Goal: Navigation & Orientation: Find specific page/section

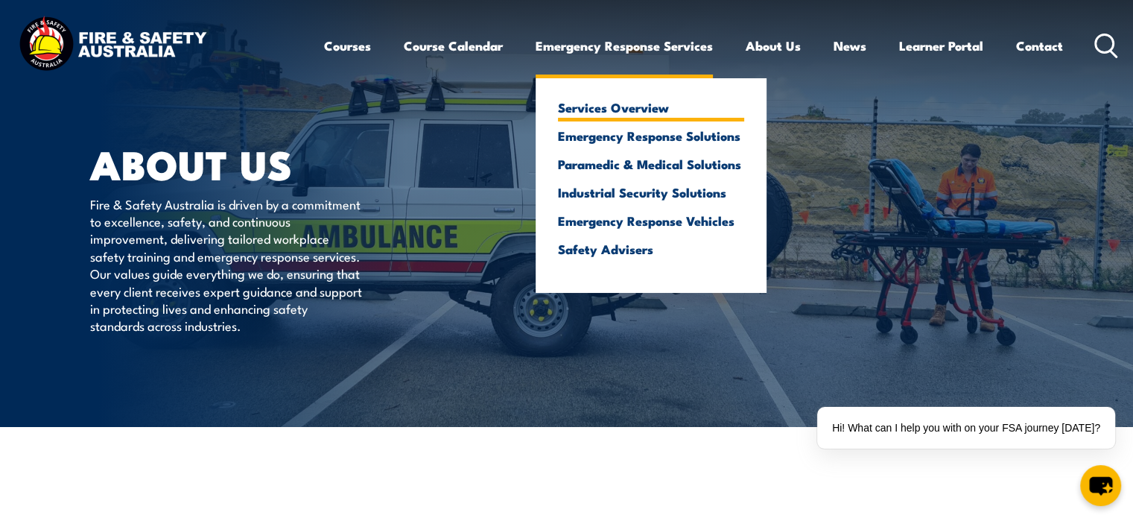
click at [640, 107] on link "Services Overview" at bounding box center [651, 107] width 186 height 13
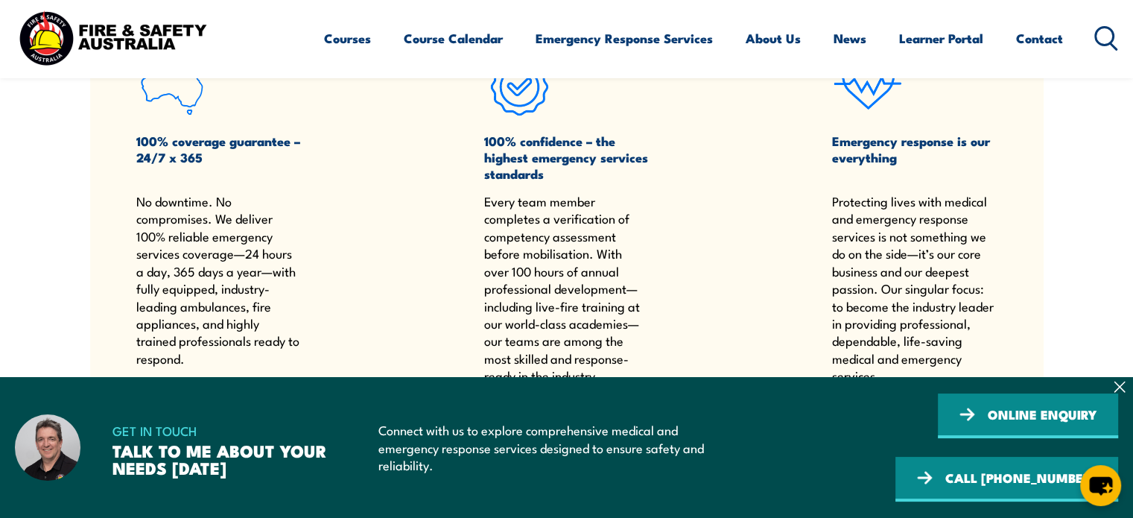
scroll to position [1639, 0]
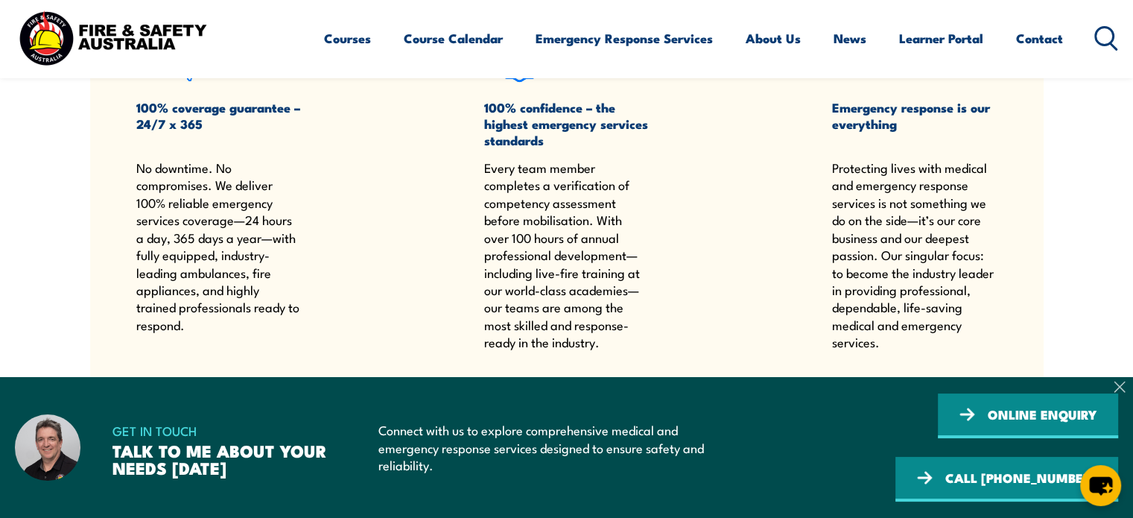
click at [1121, 386] on icon at bounding box center [1120, 387] width 10 height 10
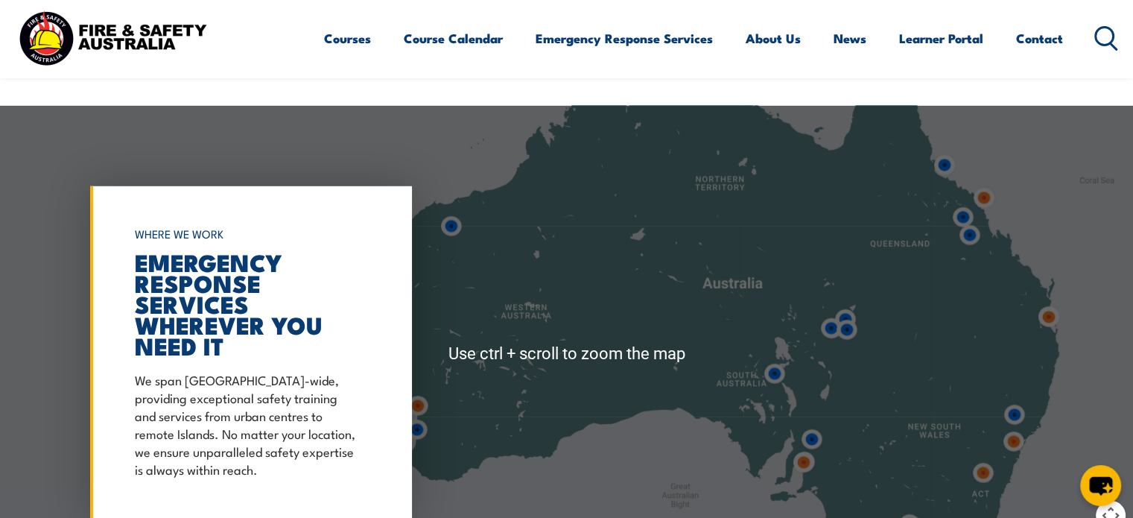
scroll to position [4322, 0]
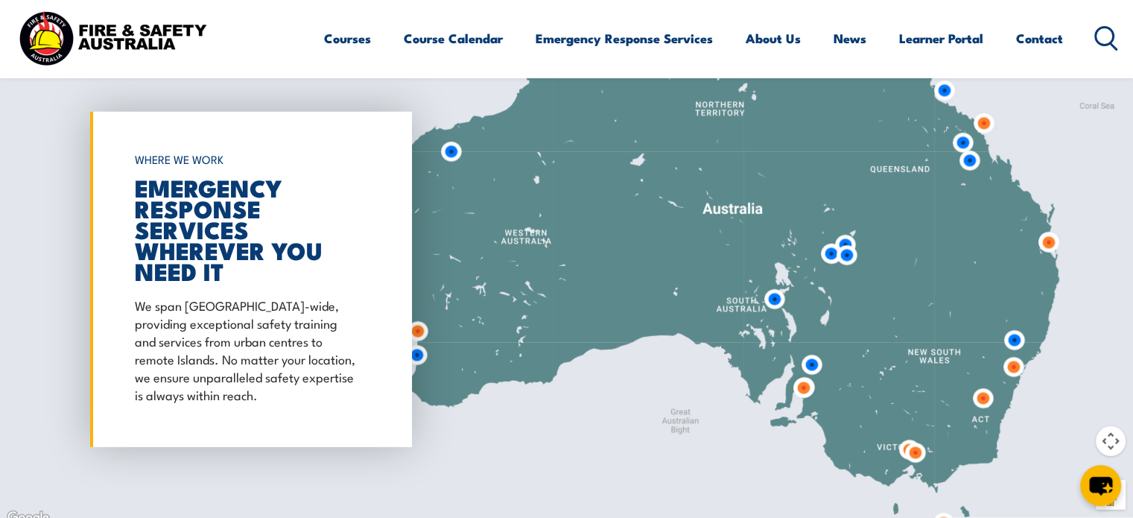
click at [970, 147] on img at bounding box center [970, 161] width 28 height 28
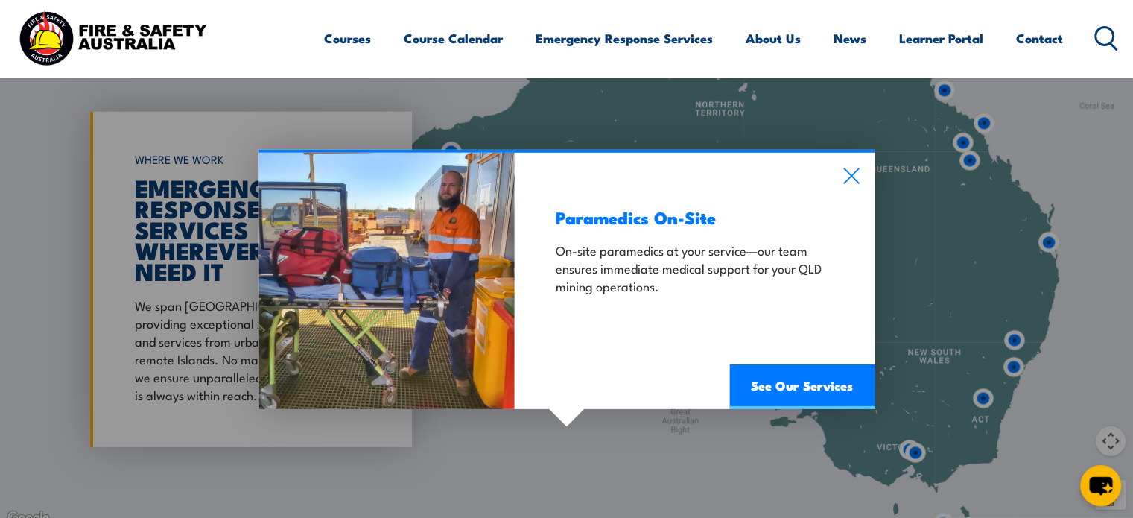
click at [961, 120] on div "Paramedics On-Site On-site paramedics at your service—our team ensures immediat…" at bounding box center [566, 279] width 1133 height 496
click at [854, 168] on icon at bounding box center [852, 176] width 16 height 16
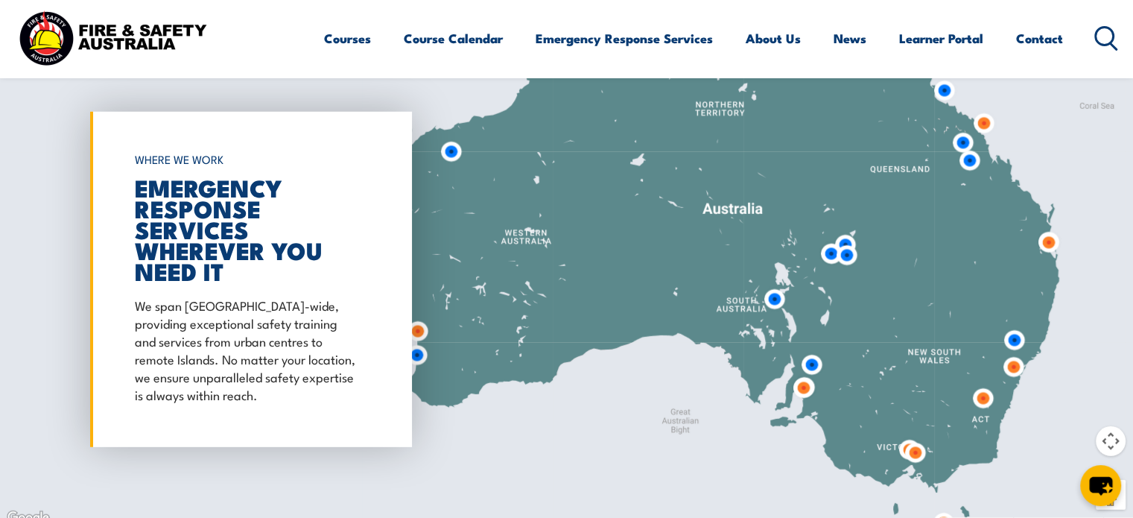
click at [964, 129] on img at bounding box center [963, 143] width 28 height 28
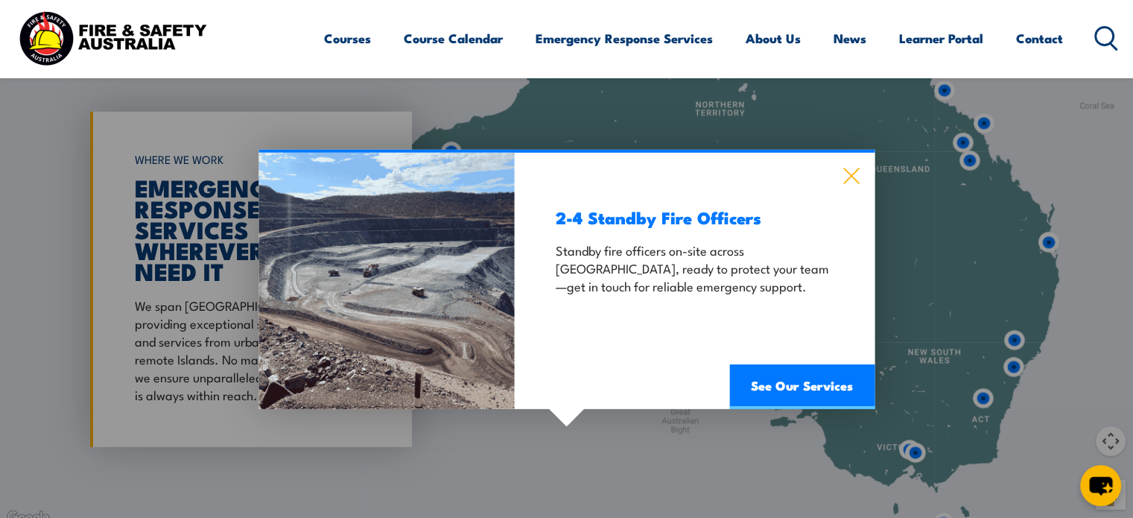
click at [855, 168] on icon at bounding box center [852, 176] width 16 height 16
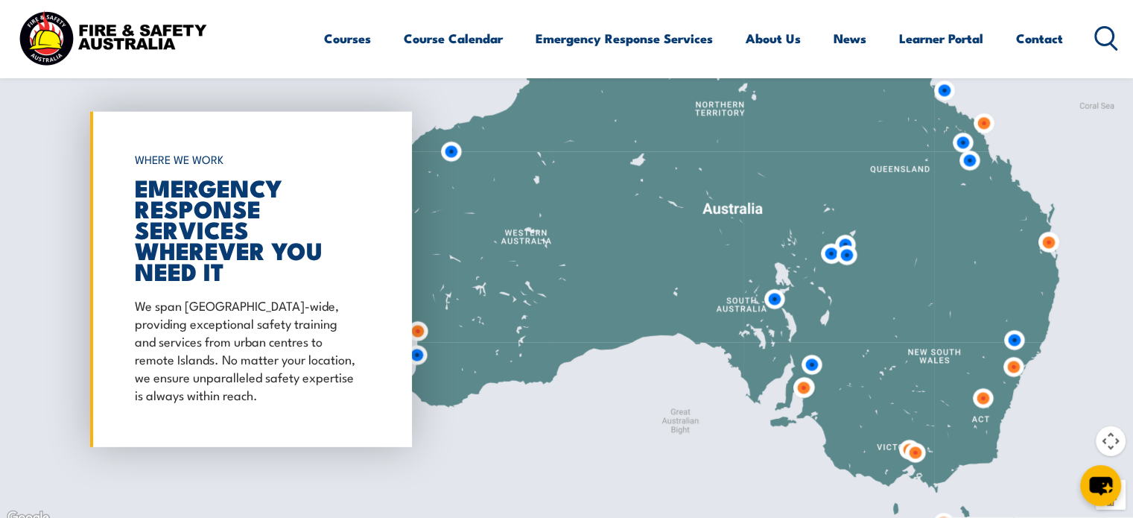
click at [987, 110] on img at bounding box center [984, 124] width 28 height 28
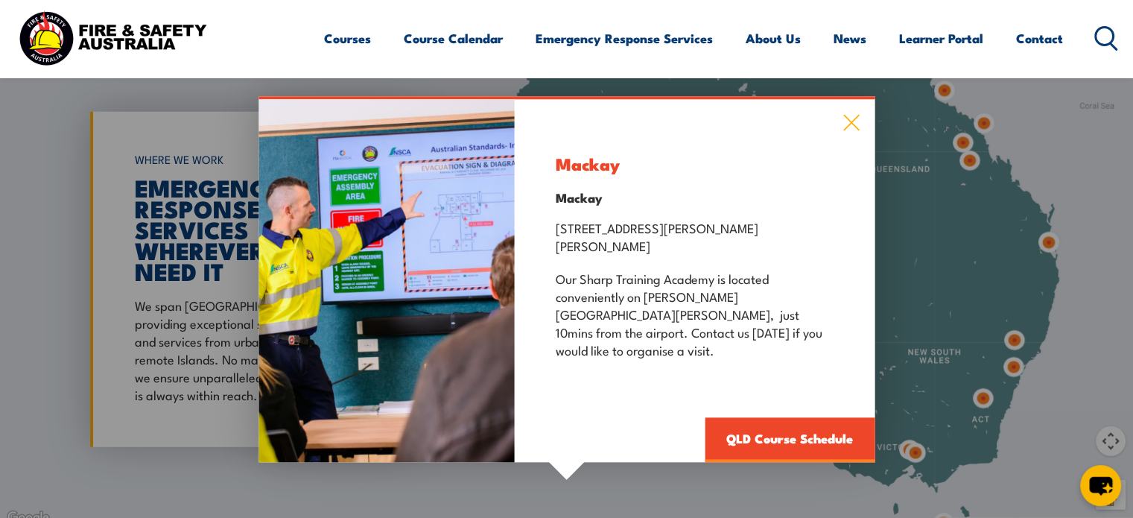
drag, startPoint x: 850, startPoint y: 113, endPoint x: 929, endPoint y: 175, distance: 101.4
click at [850, 115] on icon at bounding box center [851, 123] width 17 height 16
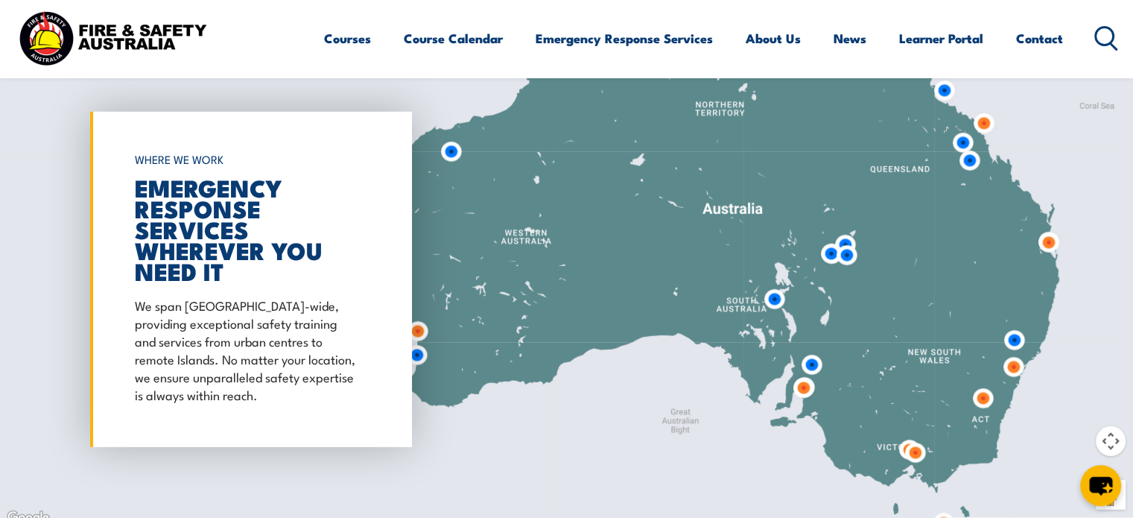
click at [1043, 229] on img at bounding box center [1049, 243] width 28 height 28
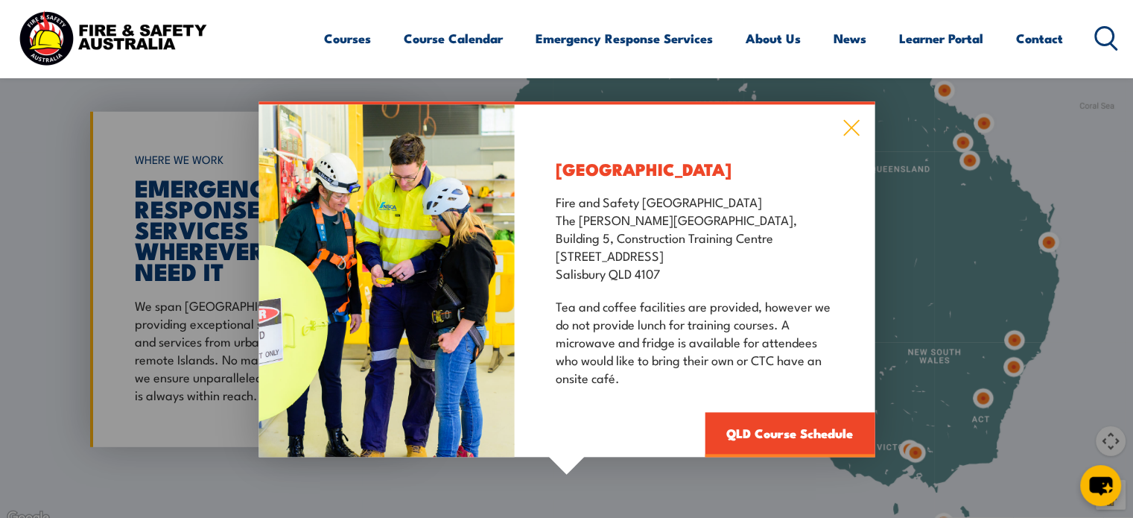
click at [852, 121] on icon at bounding box center [852, 129] width 16 height 16
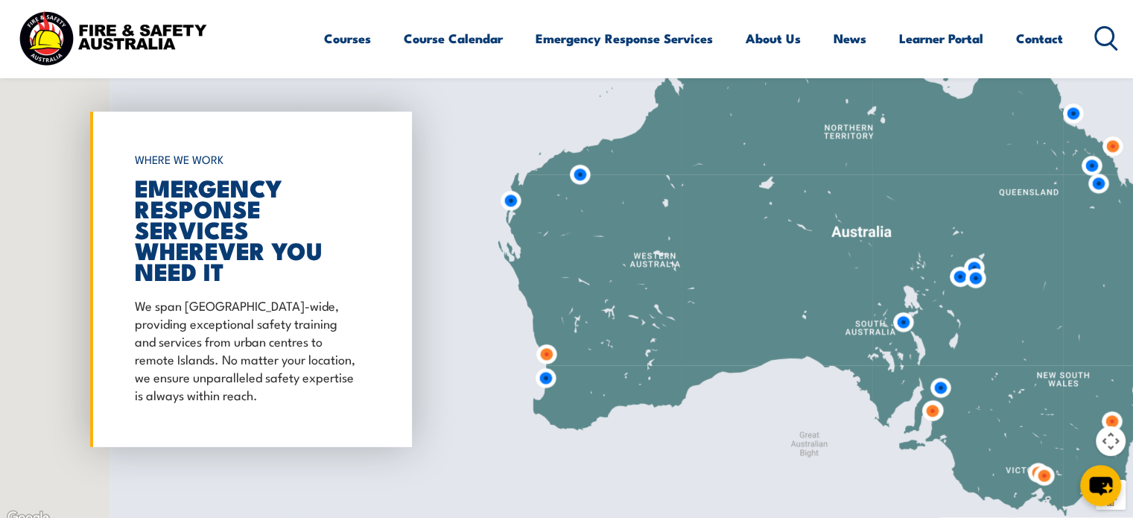
drag, startPoint x: 463, startPoint y: 191, endPoint x: 577, endPoint y: 204, distance: 114.8
click at [583, 210] on div at bounding box center [566, 279] width 1133 height 496
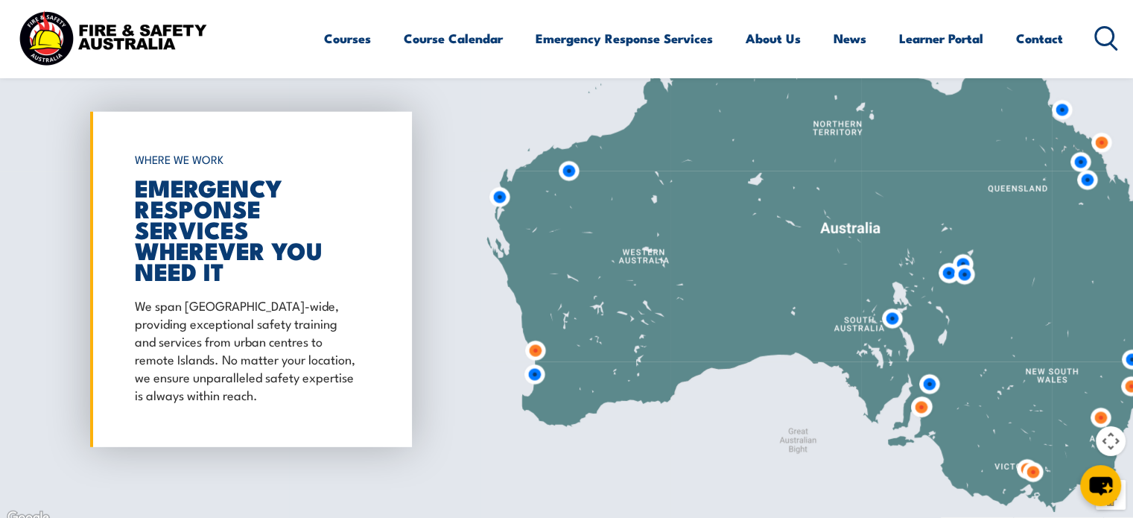
click at [503, 183] on img at bounding box center [500, 197] width 28 height 28
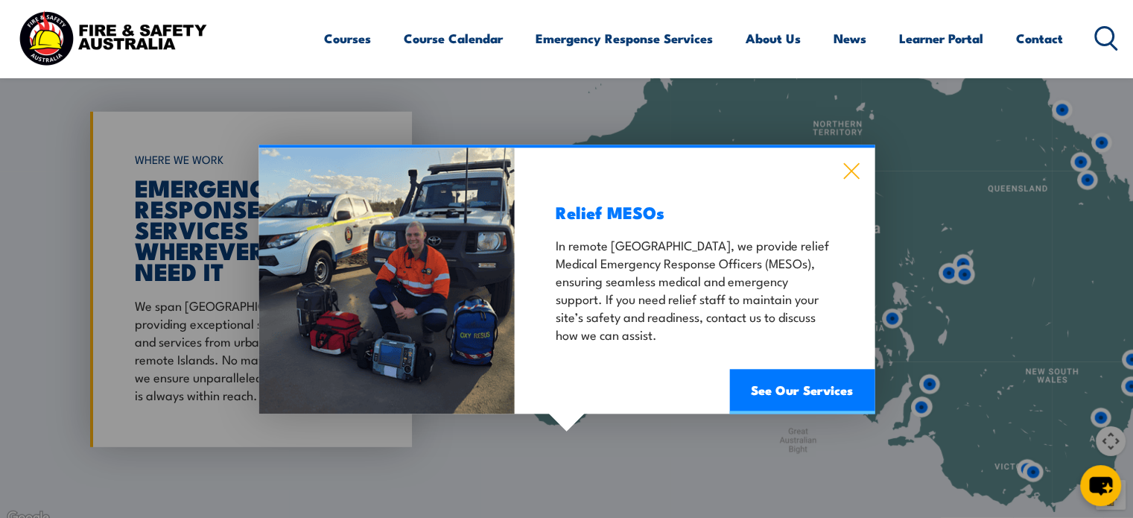
click at [850, 164] on icon at bounding box center [852, 172] width 16 height 16
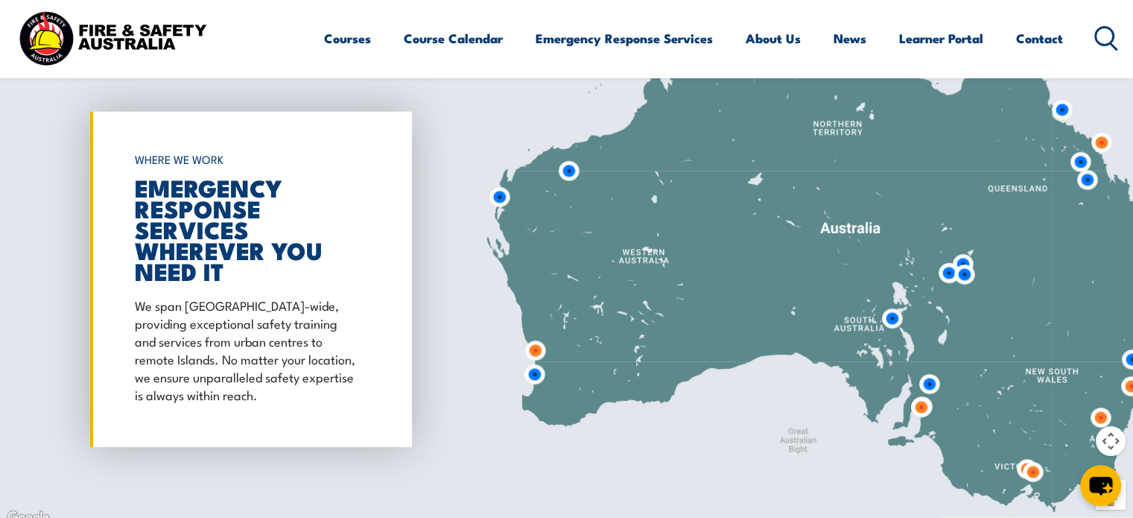
click at [571, 157] on img at bounding box center [569, 171] width 28 height 28
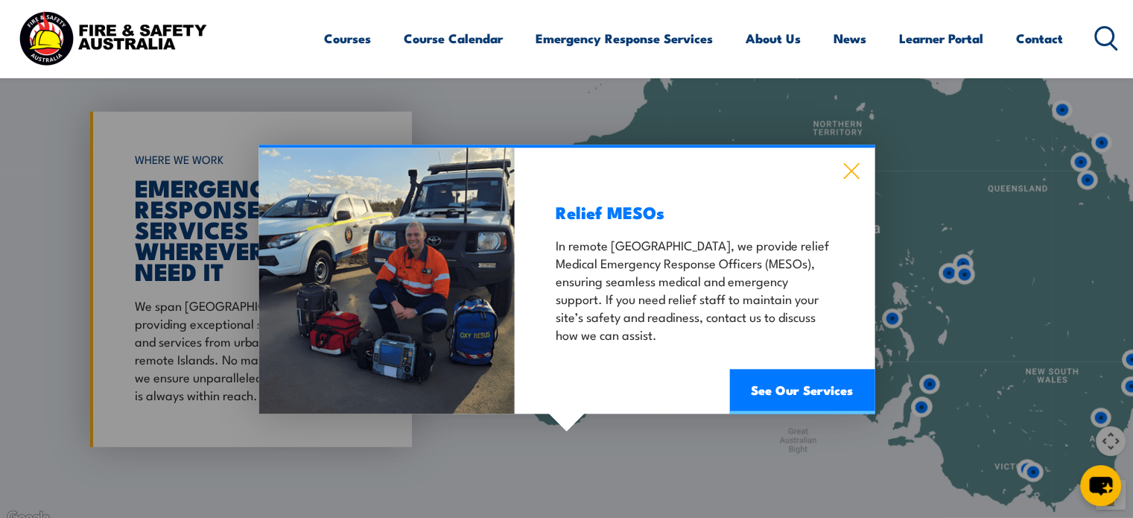
click at [850, 163] on icon at bounding box center [851, 171] width 17 height 16
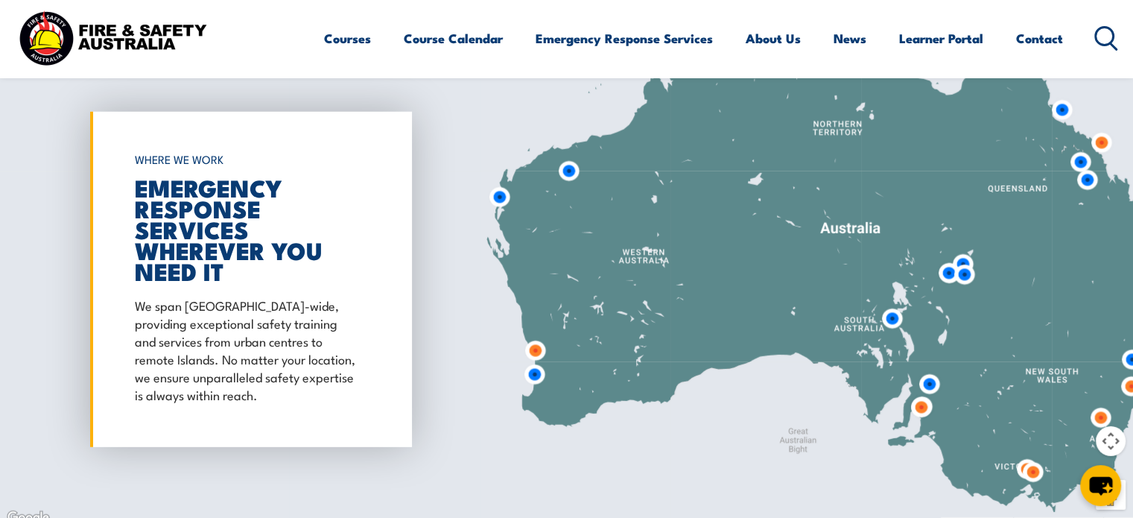
click at [537, 337] on img at bounding box center [536, 351] width 28 height 28
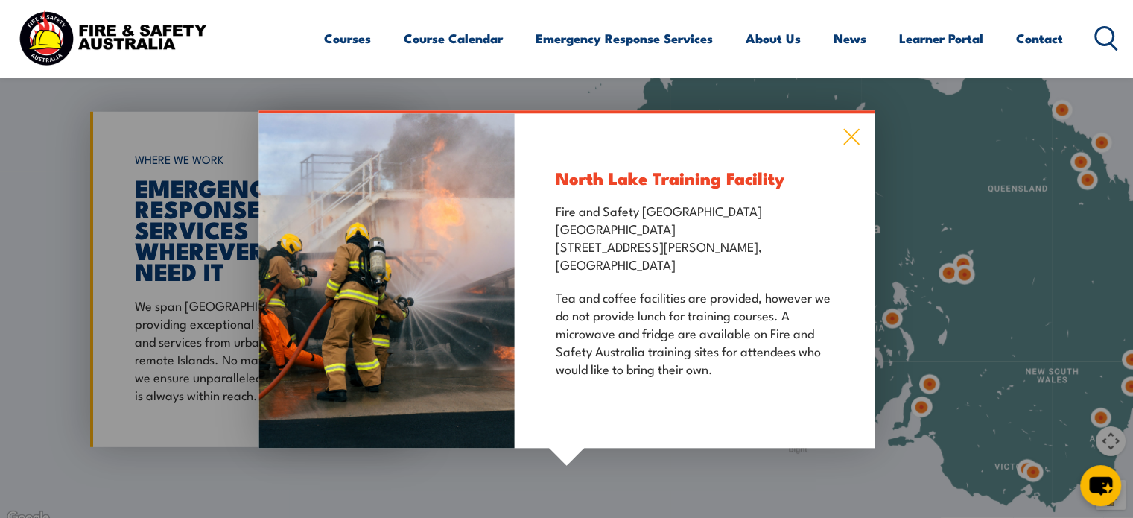
click at [845, 129] on icon at bounding box center [851, 137] width 17 height 16
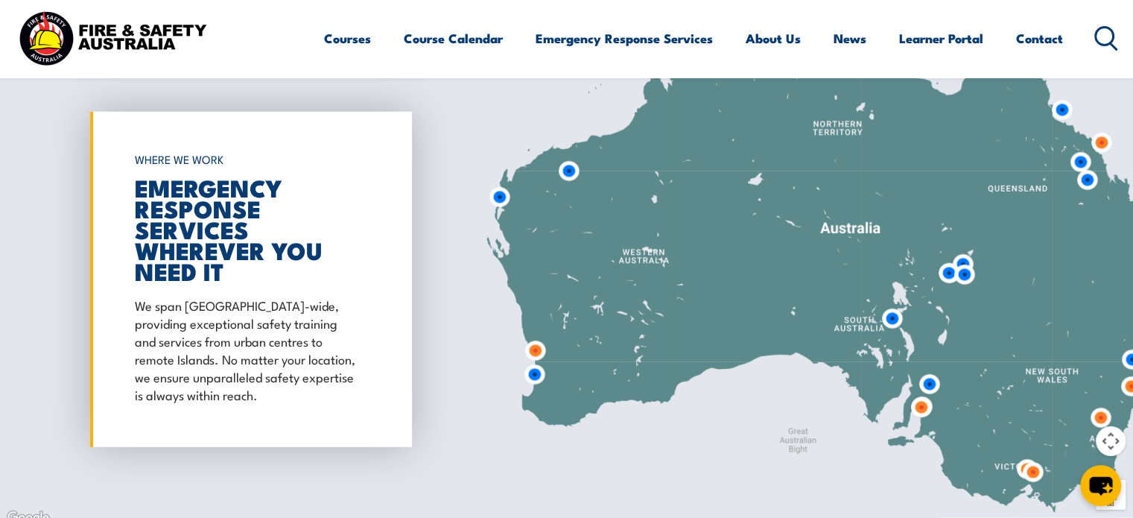
click at [531, 361] on img at bounding box center [535, 375] width 28 height 28
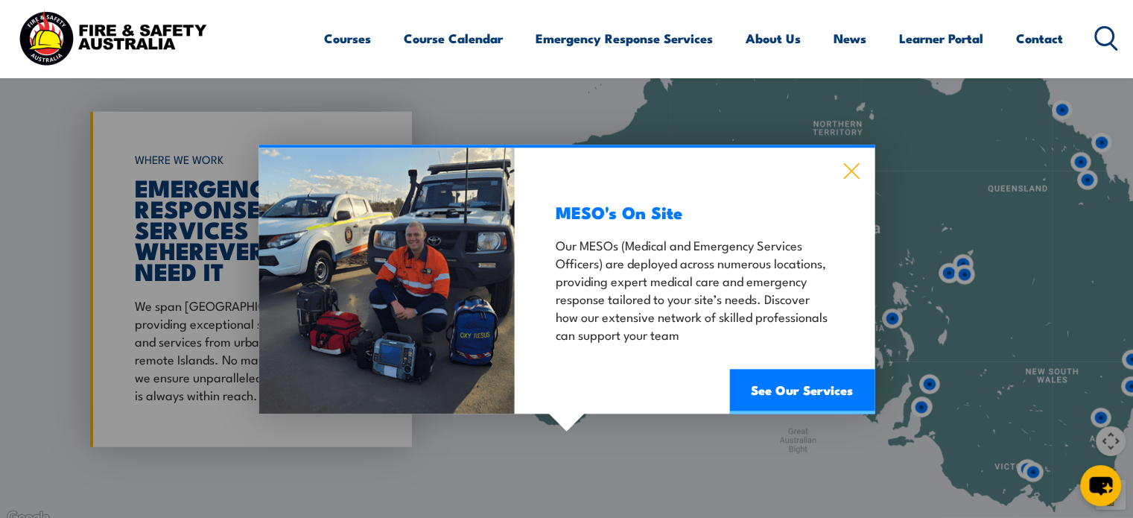
click at [847, 164] on icon at bounding box center [852, 172] width 16 height 16
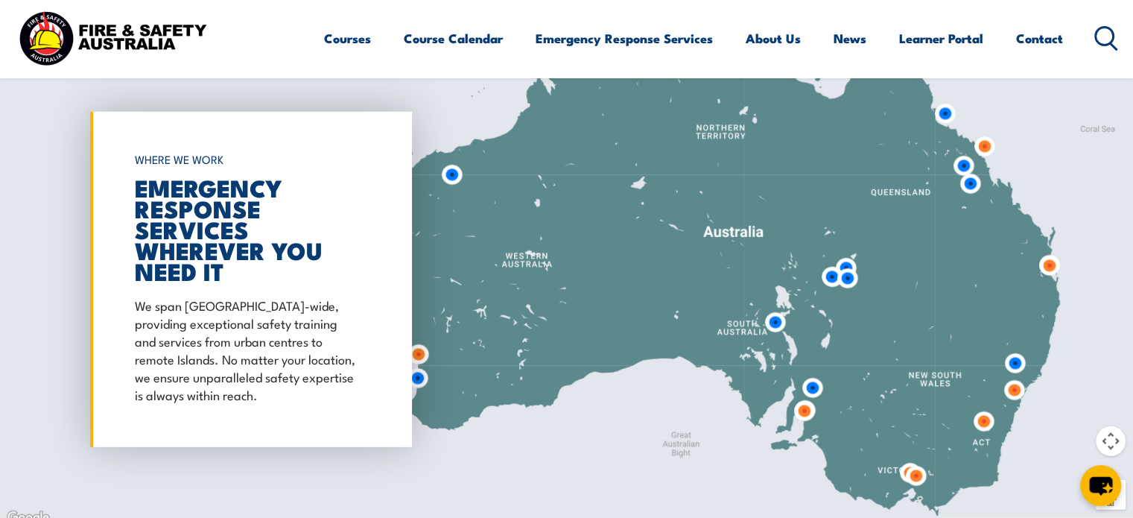
drag, startPoint x: 943, startPoint y: 293, endPoint x: 821, endPoint y: 295, distance: 121.5
click at [821, 295] on div at bounding box center [566, 279] width 1133 height 496
click at [770, 309] on img at bounding box center [776, 323] width 28 height 28
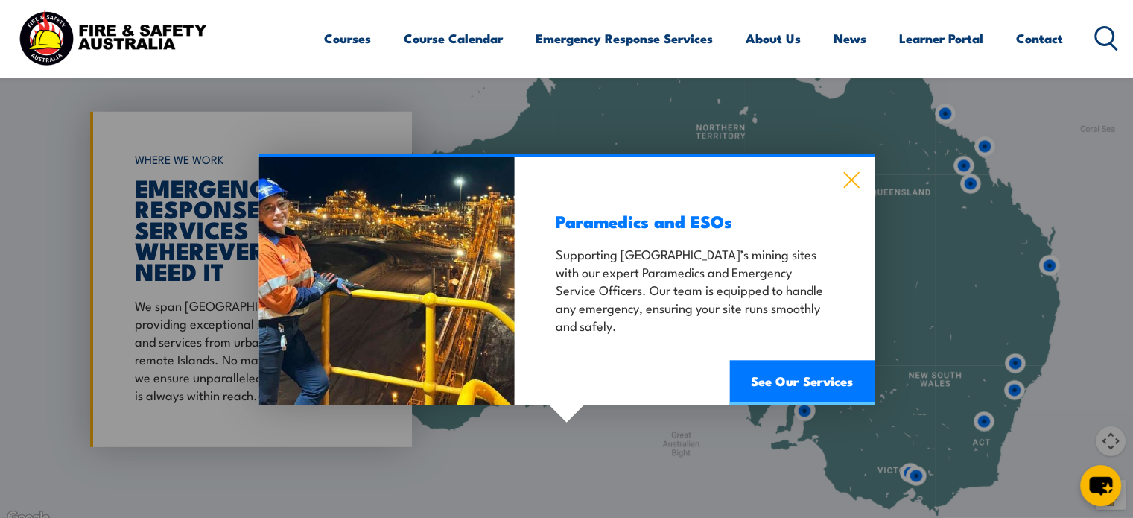
click at [851, 172] on icon at bounding box center [851, 180] width 17 height 16
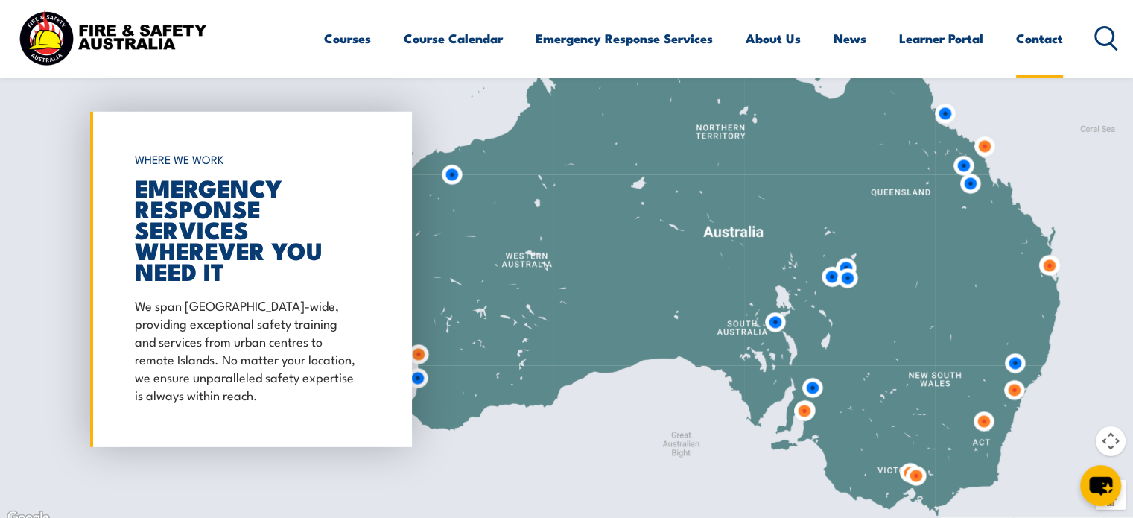
click at [1046, 38] on link "Contact" at bounding box center [1039, 38] width 47 height 39
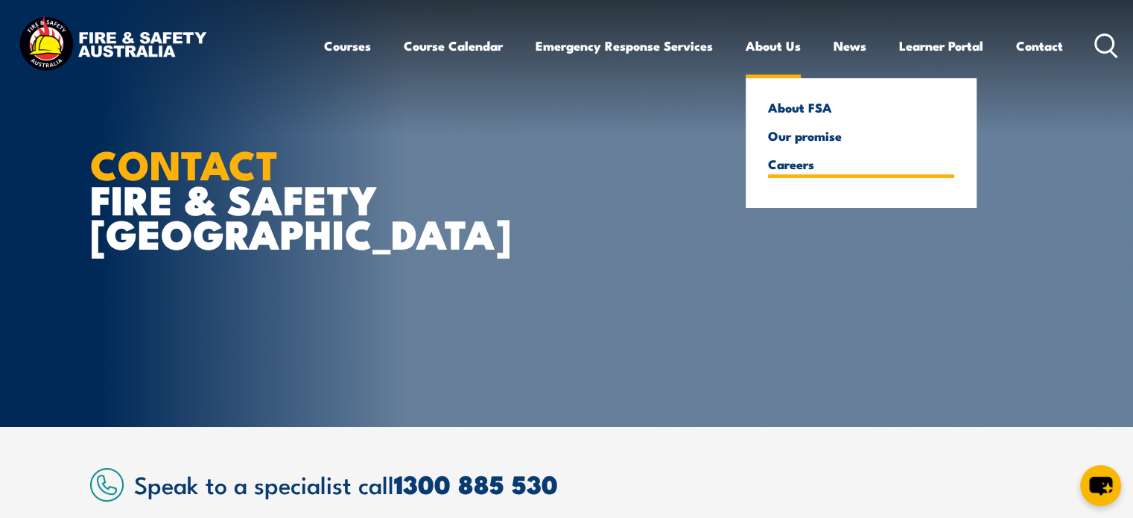
click at [803, 164] on link "Careers" at bounding box center [861, 163] width 186 height 13
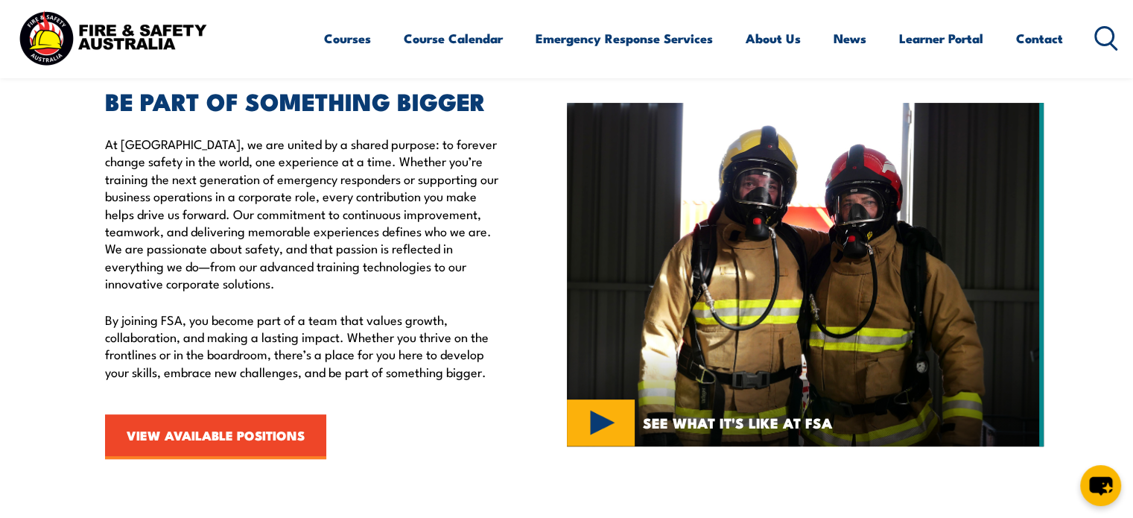
scroll to position [447, 0]
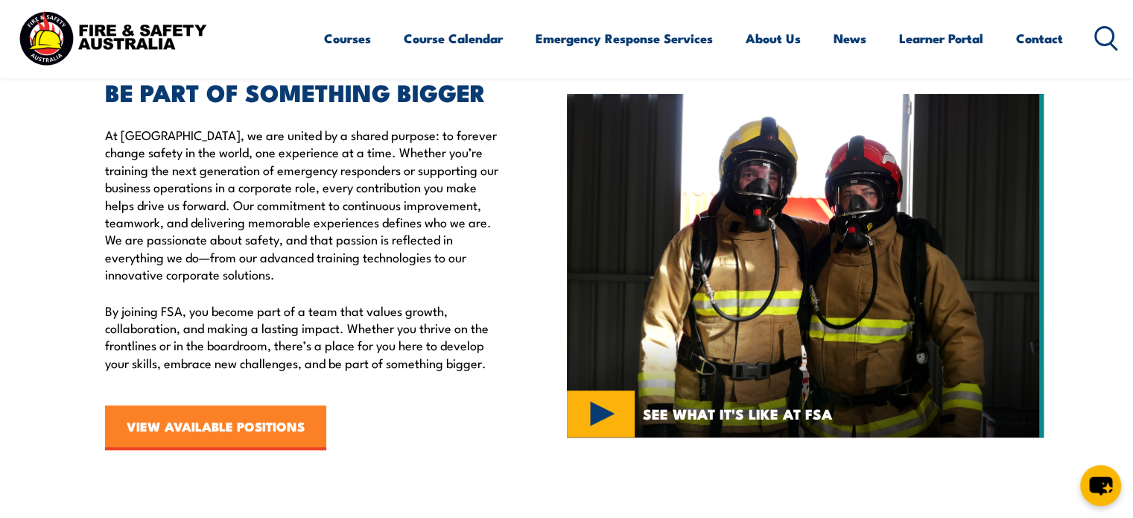
click at [232, 429] on link "VIEW AVAILABLE POSITIONS" at bounding box center [215, 427] width 221 height 45
